Goal: Information Seeking & Learning: Learn about a topic

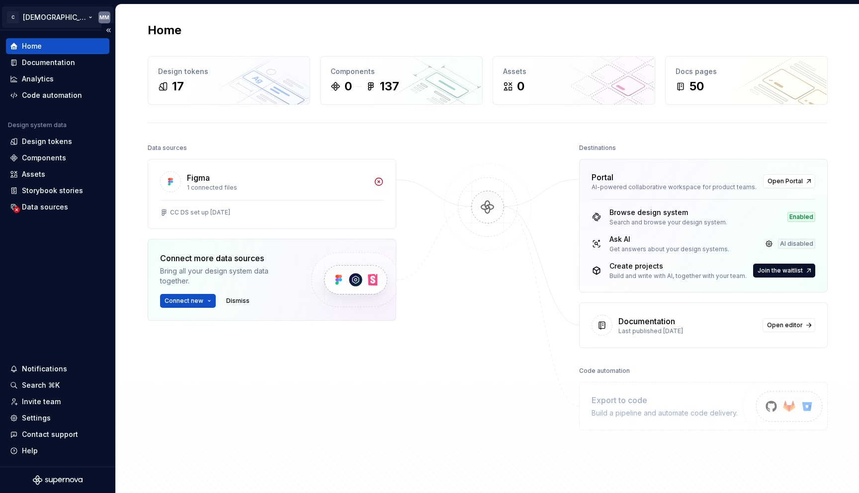
click at [90, 17] on html "C ChristianaCare Digital MM Home Documentation Analytics Code automation Design…" at bounding box center [429, 246] width 859 height 493
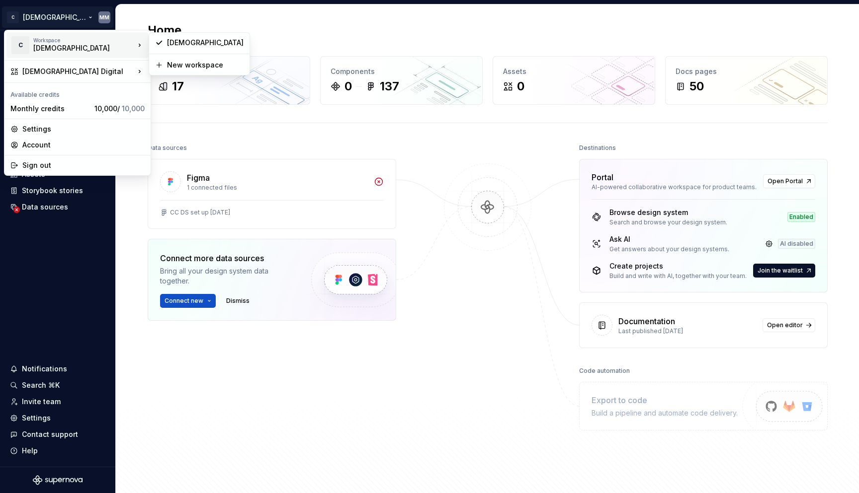
click at [108, 48] on div "[DEMOGRAPHIC_DATA]" at bounding box center [75, 48] width 84 height 10
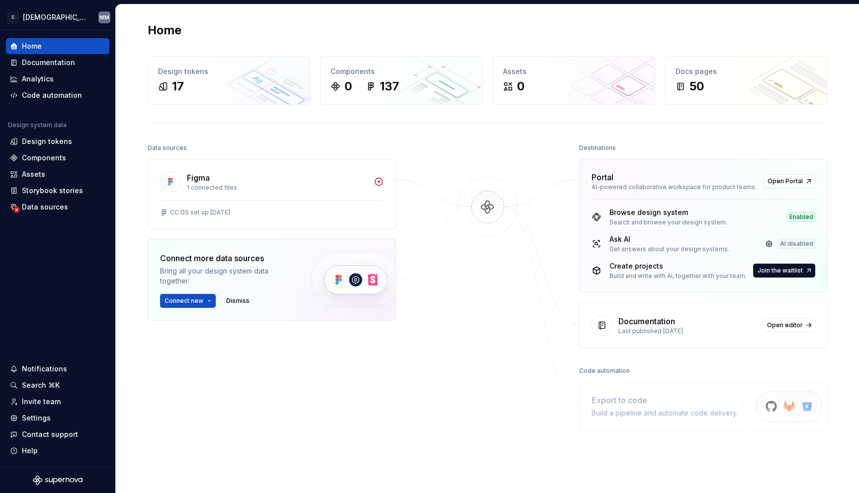
click at [231, 380] on html "C ChristianaCare Digital MM Home Documentation Analytics Code automation Design…" at bounding box center [429, 246] width 859 height 493
click at [83, 14] on html "C ChristianaCare Digital MM Home Documentation Analytics Code automation Design…" at bounding box center [429, 246] width 859 height 493
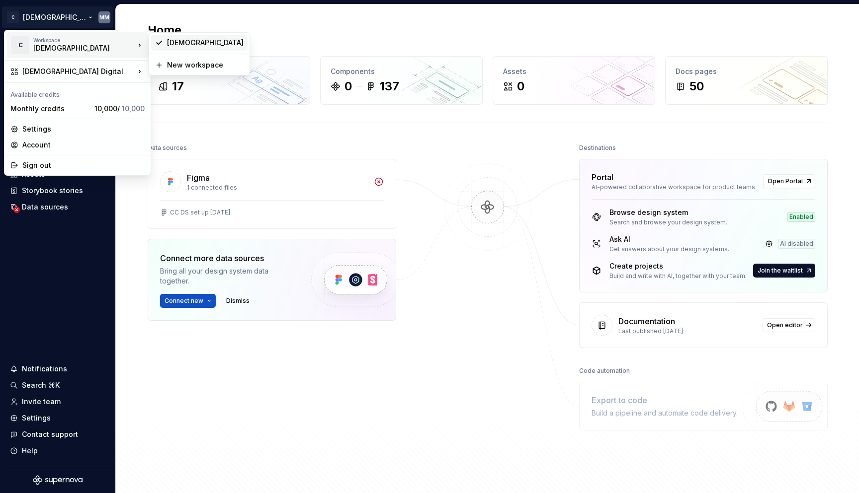
click at [197, 49] on div "[DEMOGRAPHIC_DATA]" at bounding box center [199, 43] width 96 height 16
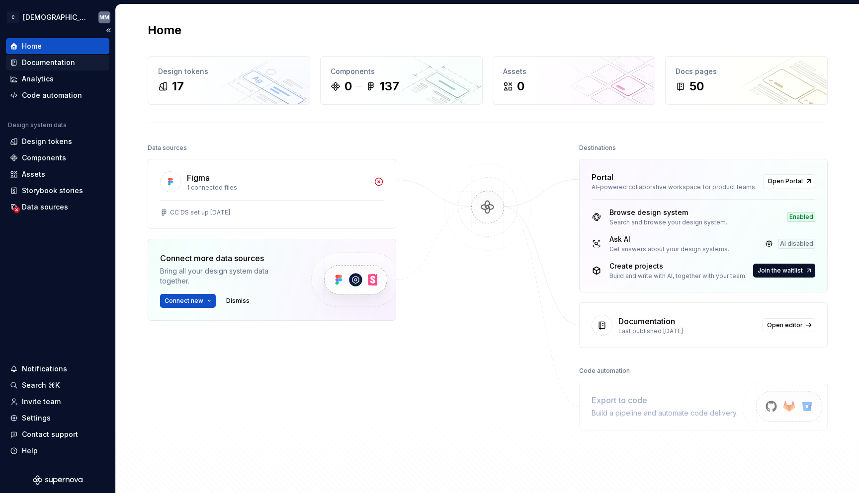
click at [49, 69] on div "Documentation" at bounding box center [57, 63] width 103 height 16
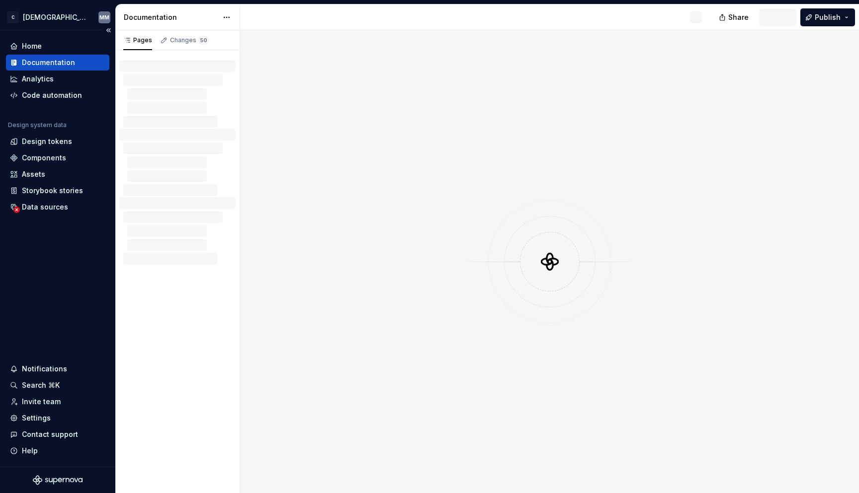
click at [62, 66] on div "Documentation" at bounding box center [48, 63] width 53 height 10
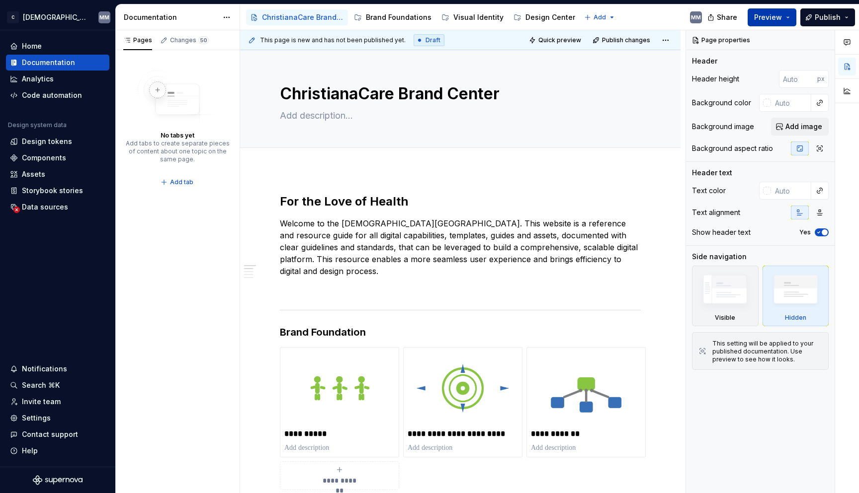
click at [788, 15] on button "Preview" at bounding box center [771, 17] width 49 height 18
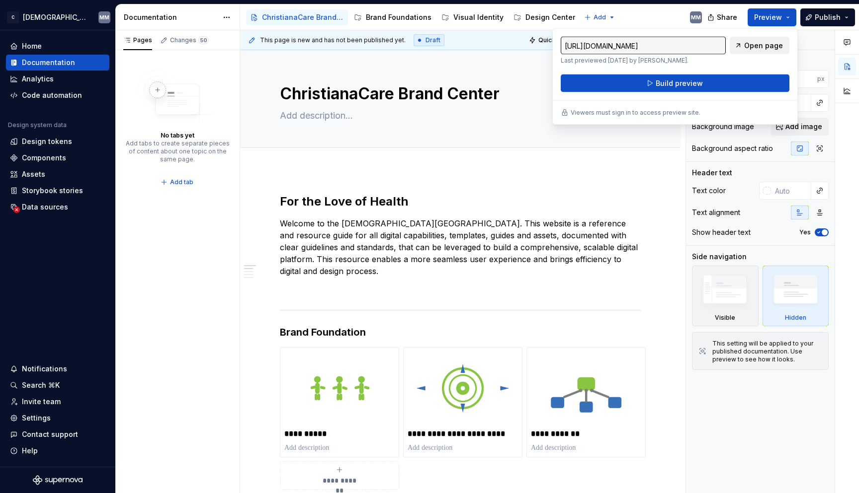
click at [754, 45] on span "Open page" at bounding box center [763, 46] width 39 height 10
click at [580, 163] on div "Add tab" at bounding box center [460, 159] width 361 height 14
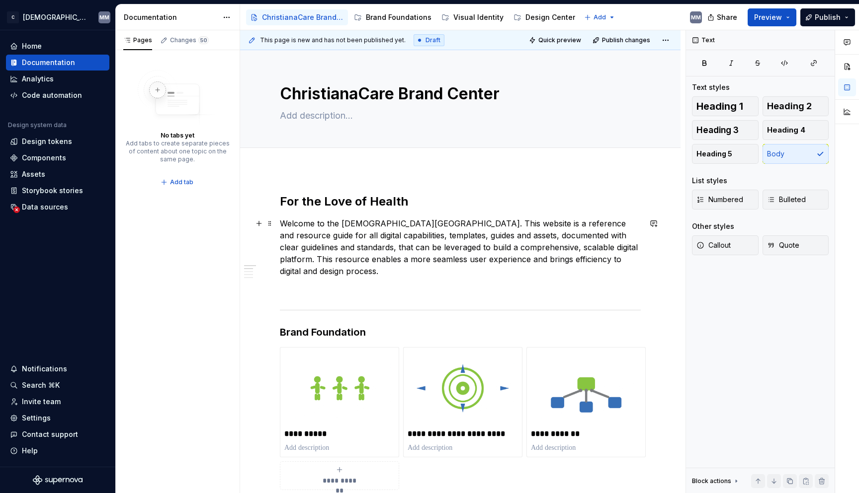
click at [408, 235] on p "Welcome to the [DEMOGRAPHIC_DATA][GEOGRAPHIC_DATA]. This website is a reference…" at bounding box center [460, 248] width 361 height 60
click at [518, 253] on p "Welcome to the [DEMOGRAPHIC_DATA][GEOGRAPHIC_DATA]. This website is a reference…" at bounding box center [460, 248] width 361 height 60
type textarea "*"
